Goal: Navigation & Orientation: Find specific page/section

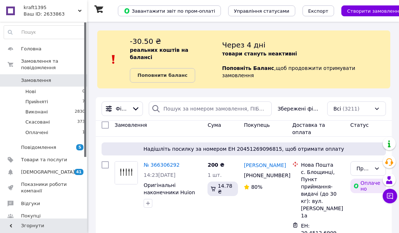
click at [80, 12] on icon at bounding box center [80, 11] width 4 height 4
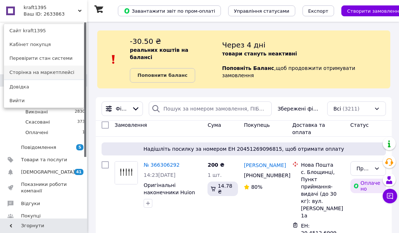
click at [49, 74] on link "Сторінка на маркетплейсі" at bounding box center [44, 73] width 80 height 14
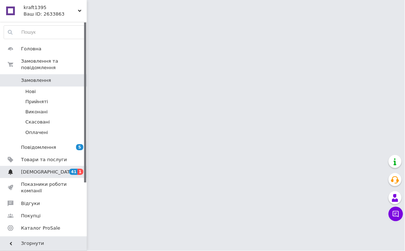
click at [41, 169] on span "[DEMOGRAPHIC_DATA]" at bounding box center [48, 172] width 54 height 7
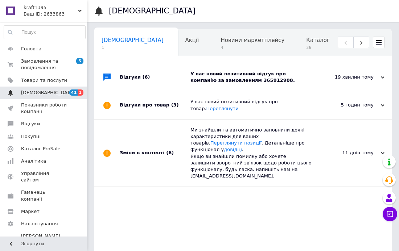
scroll to position [0, 4]
click at [250, 75] on div "У вас новий позитивний відгук про компанію за замовленням 365912908." at bounding box center [250, 77] width 121 height 13
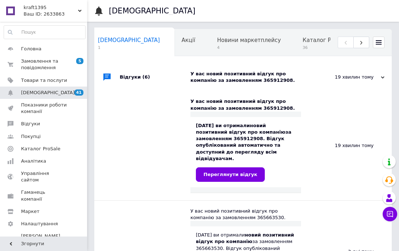
scroll to position [40, 0]
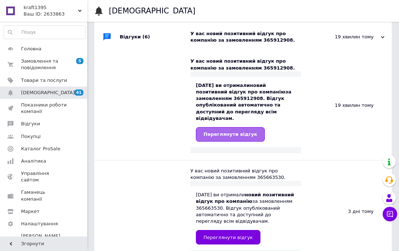
click at [227, 132] on span "Переглянути відгук" at bounding box center [230, 134] width 54 height 5
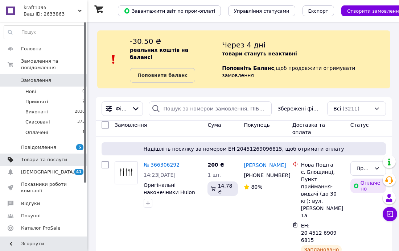
click at [48, 157] on span "Товари та послуги" at bounding box center [44, 160] width 46 height 7
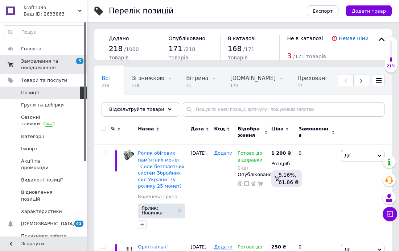
click at [41, 65] on span "Замовлення та повідомлення" at bounding box center [44, 64] width 46 height 13
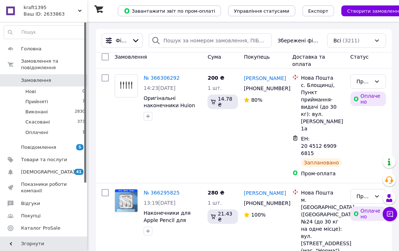
click at [80, 12] on use at bounding box center [80, 11] width 4 height 2
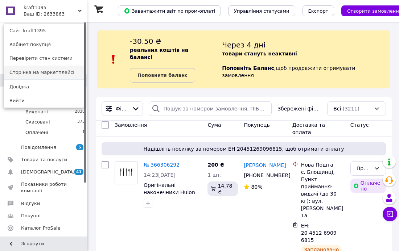
click at [45, 73] on link "Сторінка на маркетплейсі" at bounding box center [44, 73] width 80 height 14
